Goal: Information Seeking & Learning: Learn about a topic

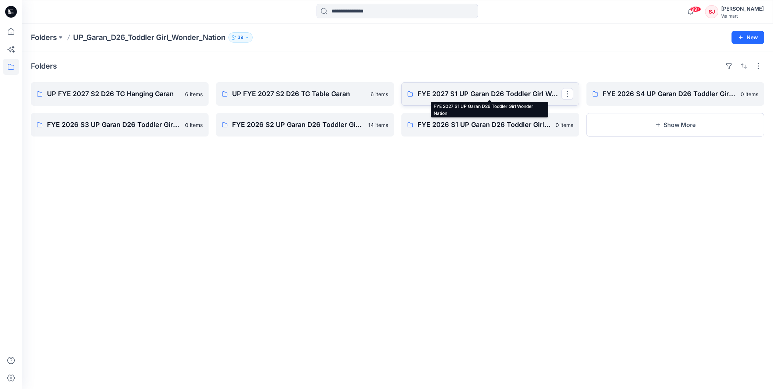
click at [477, 91] on p "FYE 2027 S1 UP Garan D26 Toddler Girl Wonder Nation" at bounding box center [489, 94] width 144 height 10
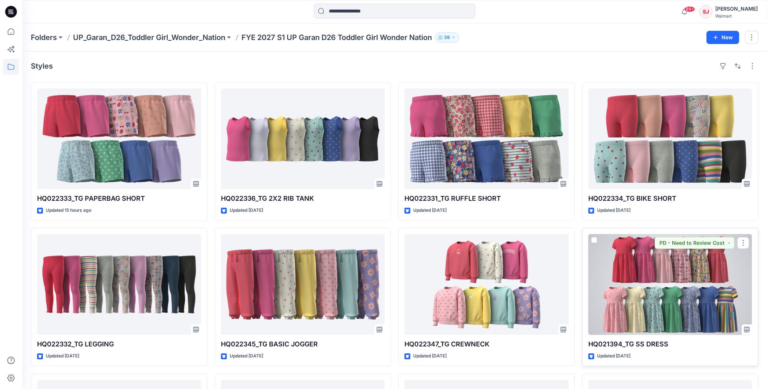
click at [696, 258] on div at bounding box center [670, 284] width 164 height 101
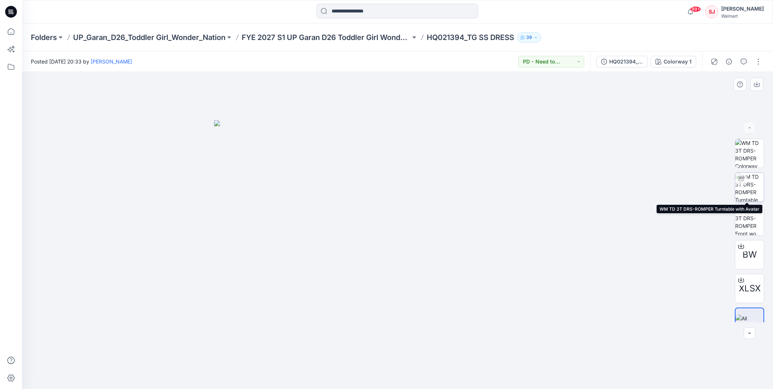
drag, startPoint x: 749, startPoint y: 181, endPoint x: 740, endPoint y: 201, distance: 21.4
click at [749, 181] on img at bounding box center [749, 187] width 29 height 29
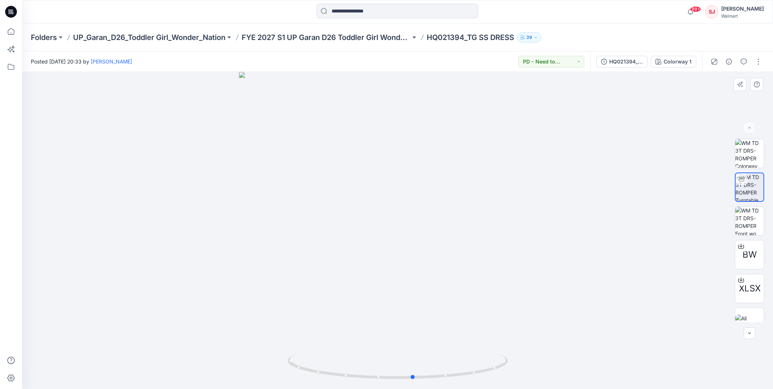
drag, startPoint x: 489, startPoint y: 373, endPoint x: 284, endPoint y: 326, distance: 209.6
click at [284, 326] on div at bounding box center [397, 230] width 751 height 317
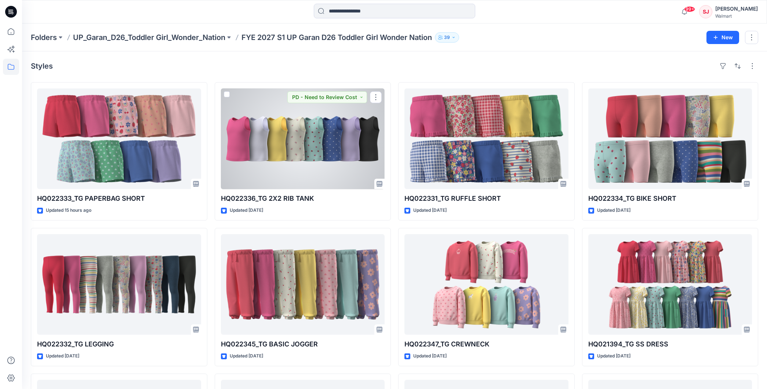
click at [316, 128] on div at bounding box center [303, 138] width 164 height 101
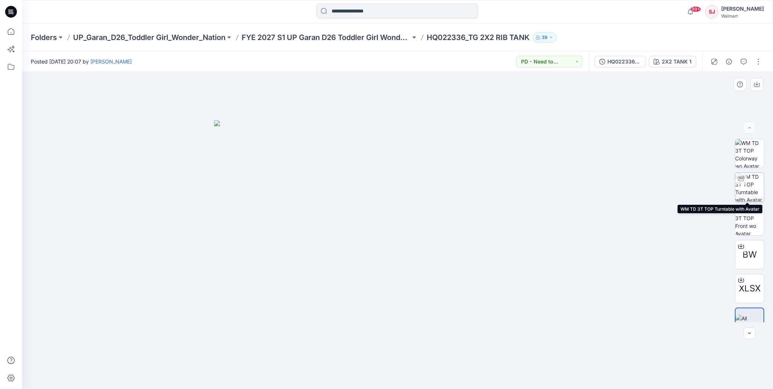
click at [749, 180] on img at bounding box center [749, 187] width 29 height 29
drag, startPoint x: 485, startPoint y: 374, endPoint x: 280, endPoint y: 349, distance: 207.1
click at [280, 349] on div at bounding box center [397, 230] width 751 height 317
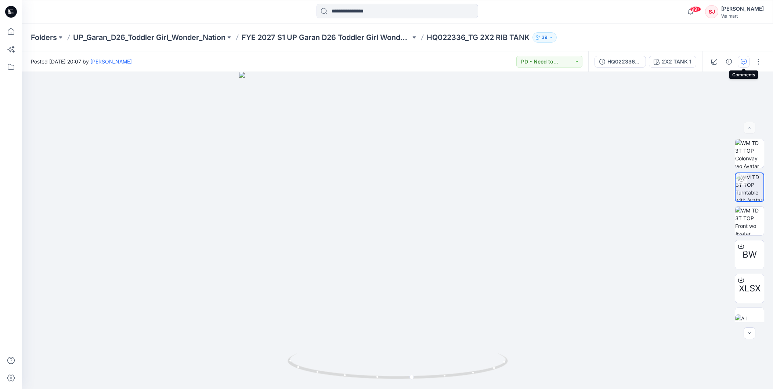
click at [744, 57] on button "button" at bounding box center [743, 62] width 12 height 12
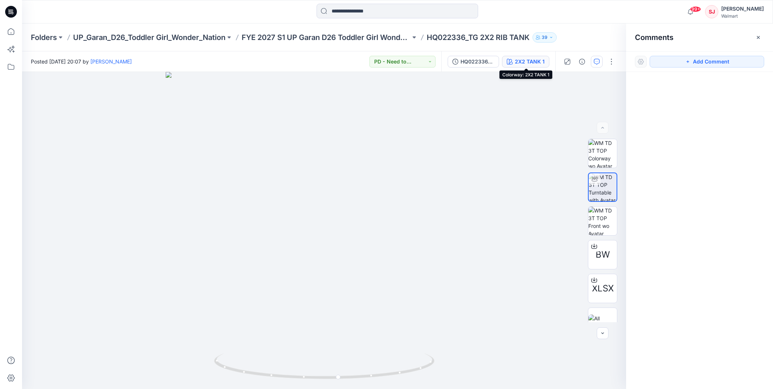
click at [528, 58] on div "2X2 TANK 1" at bounding box center [530, 62] width 30 height 8
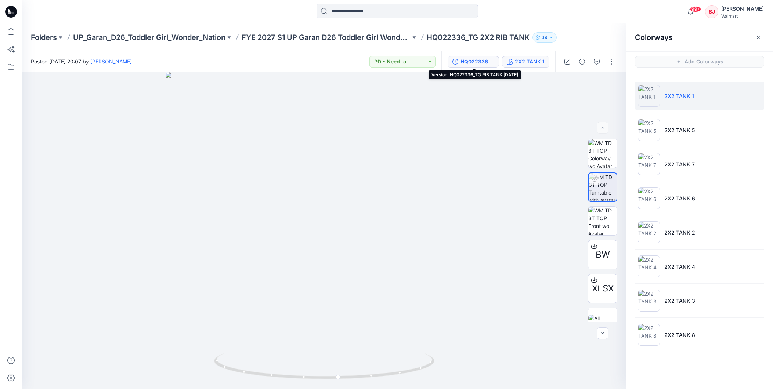
click at [472, 61] on div "HQ022336_TG RIB TANK [DATE]" at bounding box center [477, 62] width 34 height 8
